Goal: Information Seeking & Learning: Learn about a topic

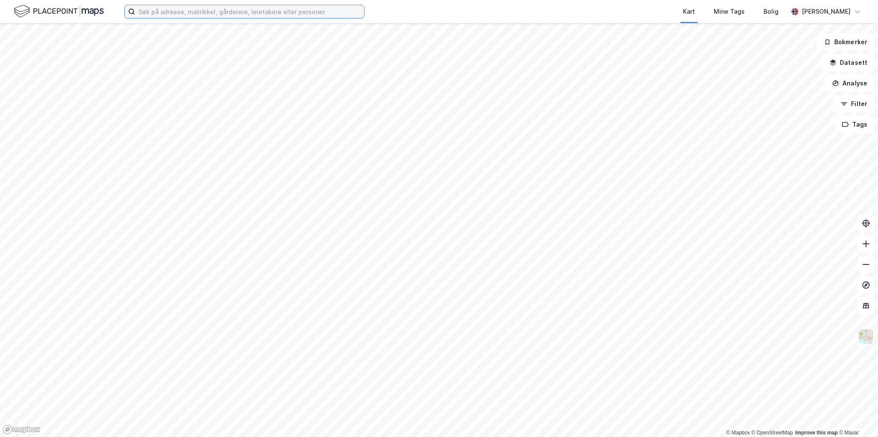
click at [314, 10] on input at bounding box center [249, 11] width 229 height 13
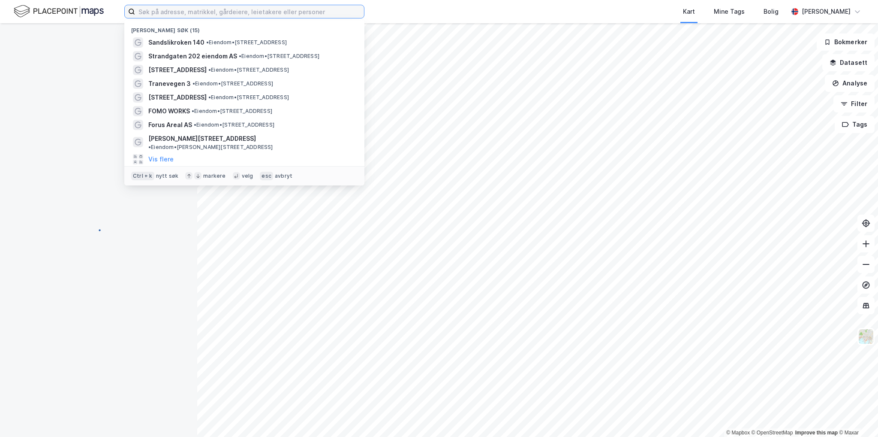
paste input ": [STREET_ADDRESS]"
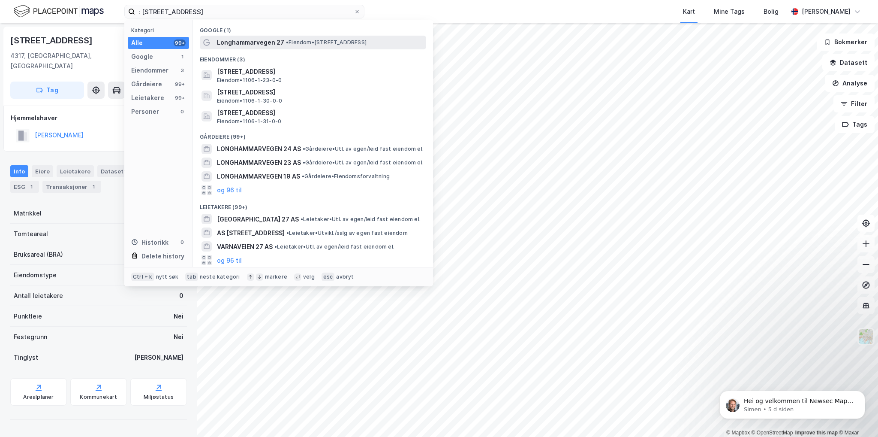
click at [314, 42] on span "• Eiendom • [STREET_ADDRESS]" at bounding box center [326, 42] width 81 height 7
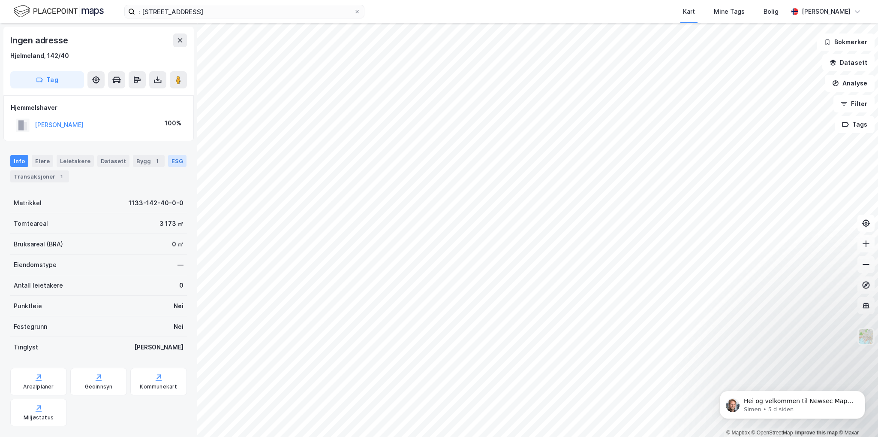
click at [168, 160] on div "ESG" at bounding box center [177, 161] width 18 height 12
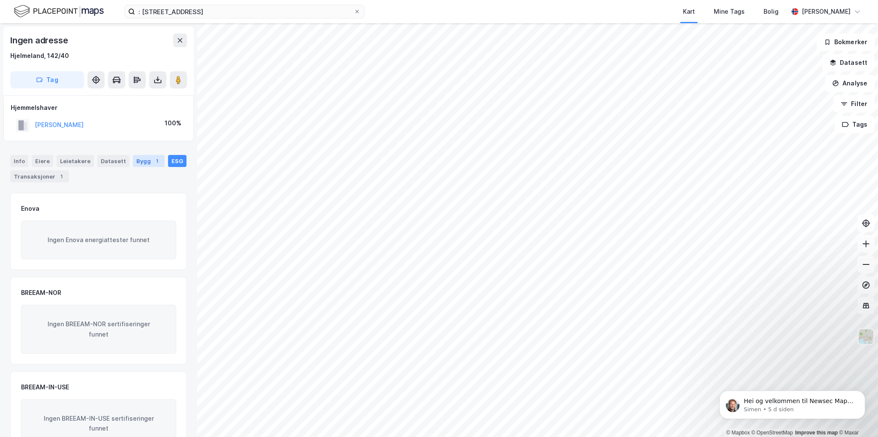
click at [139, 164] on div "Bygg 1" at bounding box center [149, 161] width 32 height 12
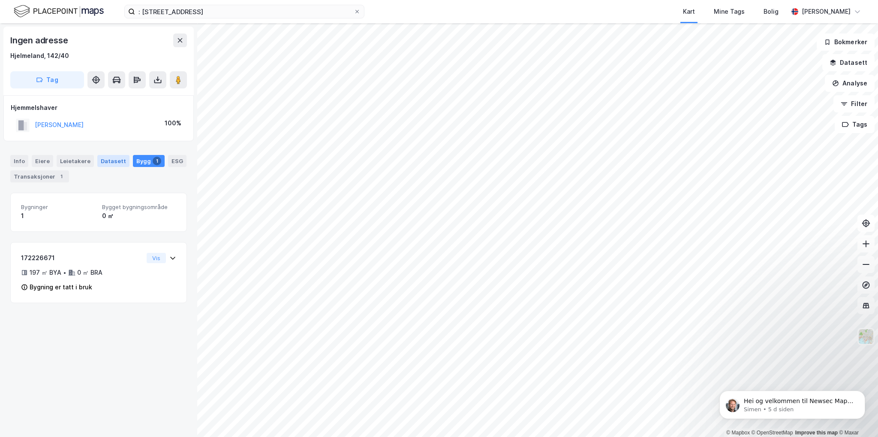
click at [118, 162] on div "Datasett" at bounding box center [113, 161] width 32 height 12
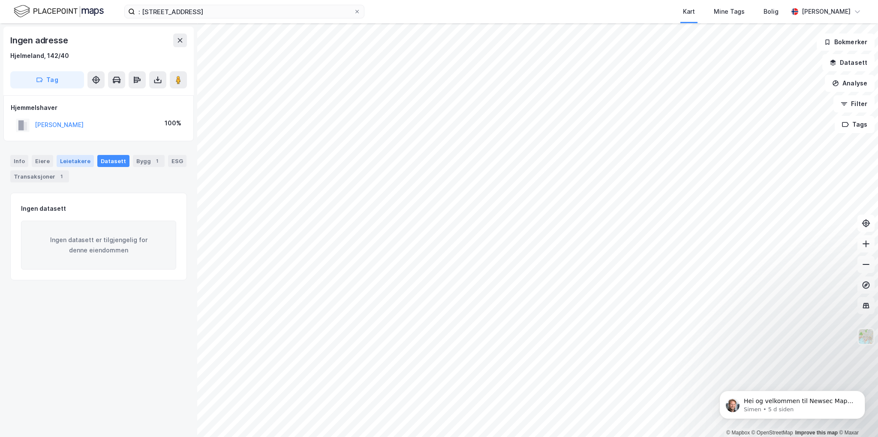
click at [77, 161] on div "Leietakere" at bounding box center [75, 161] width 37 height 12
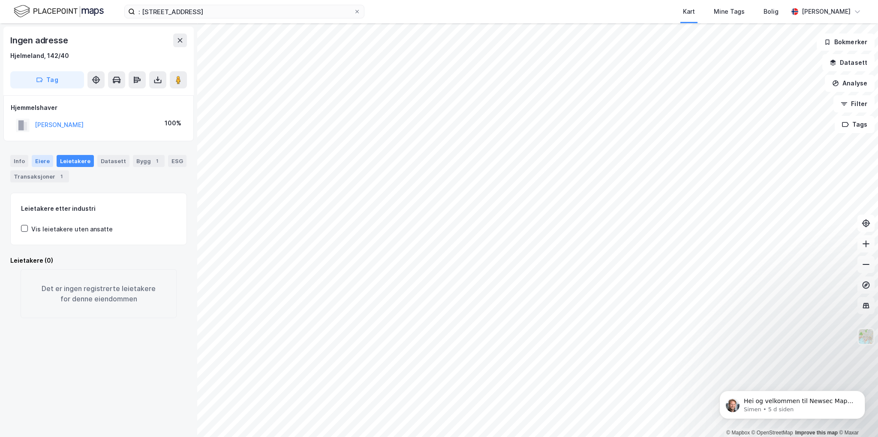
drag, startPoint x: 42, startPoint y: 160, endPoint x: 18, endPoint y: 158, distance: 24.9
click at [42, 160] on div "Eiere" at bounding box center [42, 161] width 21 height 12
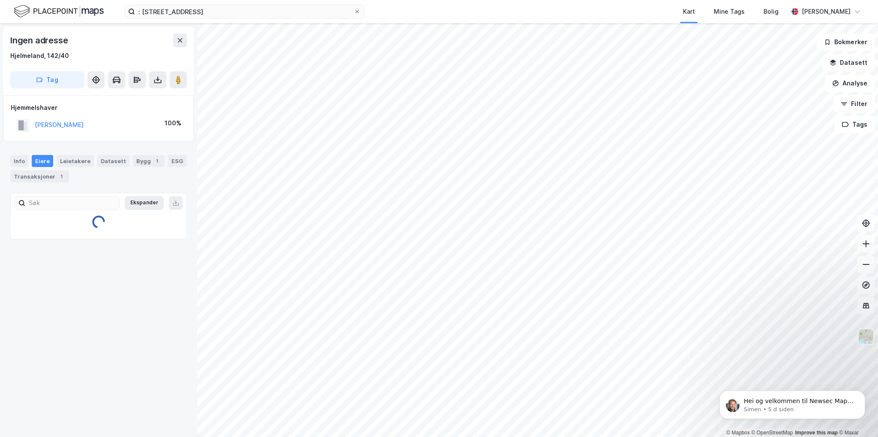
click at [9, 158] on div "Info [PERSON_NAME] Datasett Bygg 1 ESG Transaksjoner 1" at bounding box center [98, 165] width 197 height 41
click at [19, 157] on div "Info" at bounding box center [19, 161] width 18 height 12
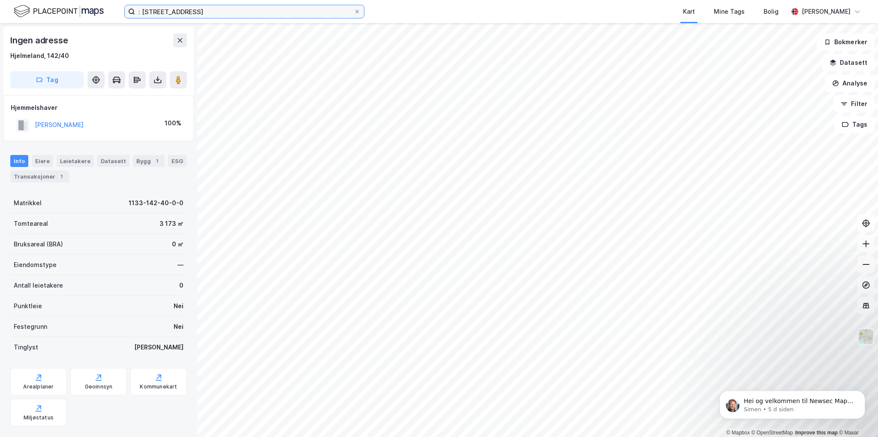
click at [142, 10] on input ": [STREET_ADDRESS]" at bounding box center [244, 11] width 219 height 13
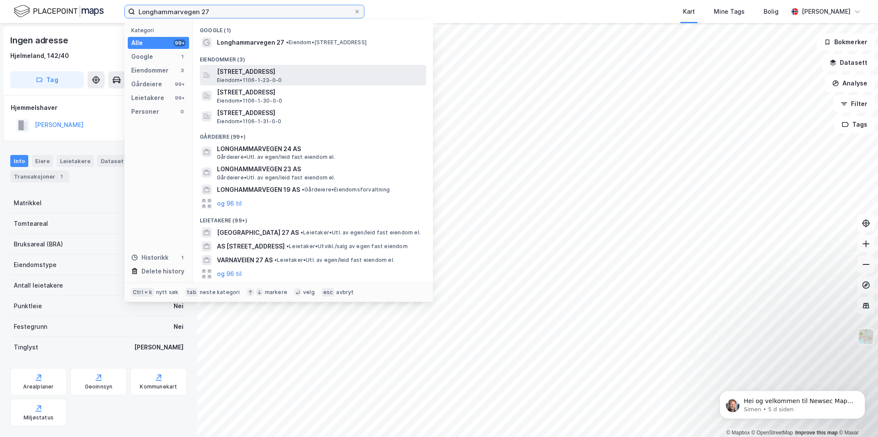
type input "Longhammarvegen 27"
click at [271, 75] on span "[STREET_ADDRESS]" at bounding box center [320, 71] width 206 height 10
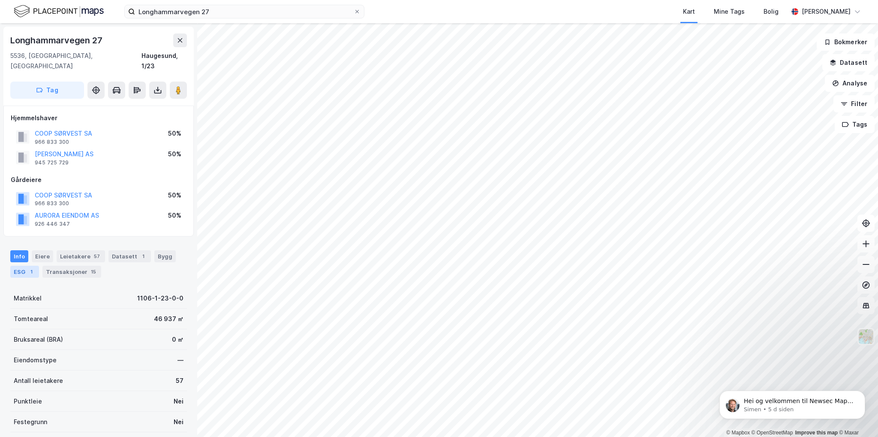
click at [27, 265] on div "ESG 1" at bounding box center [24, 271] width 29 height 12
